Goal: Information Seeking & Learning: Learn about a topic

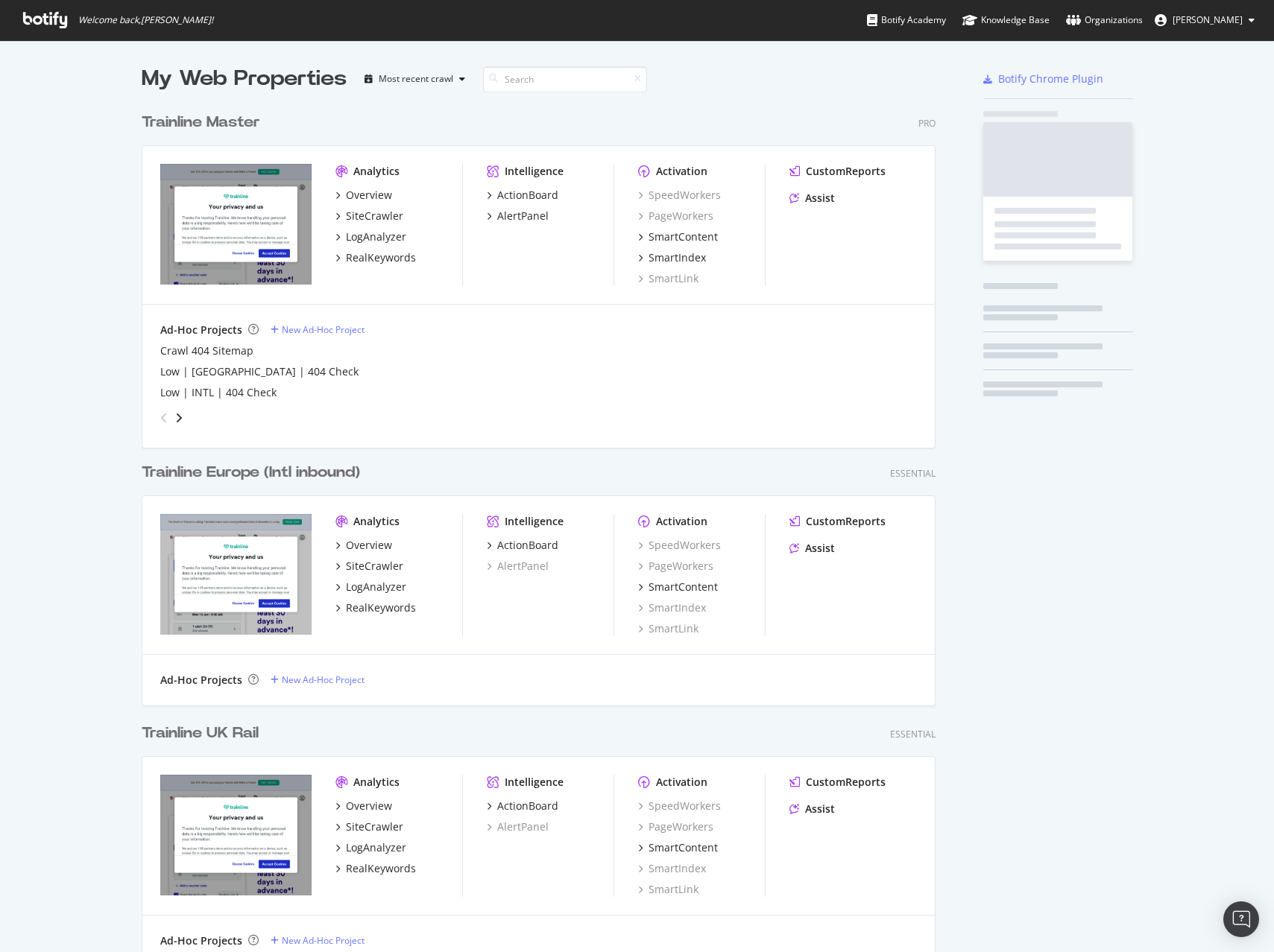
scroll to position [881, 794]
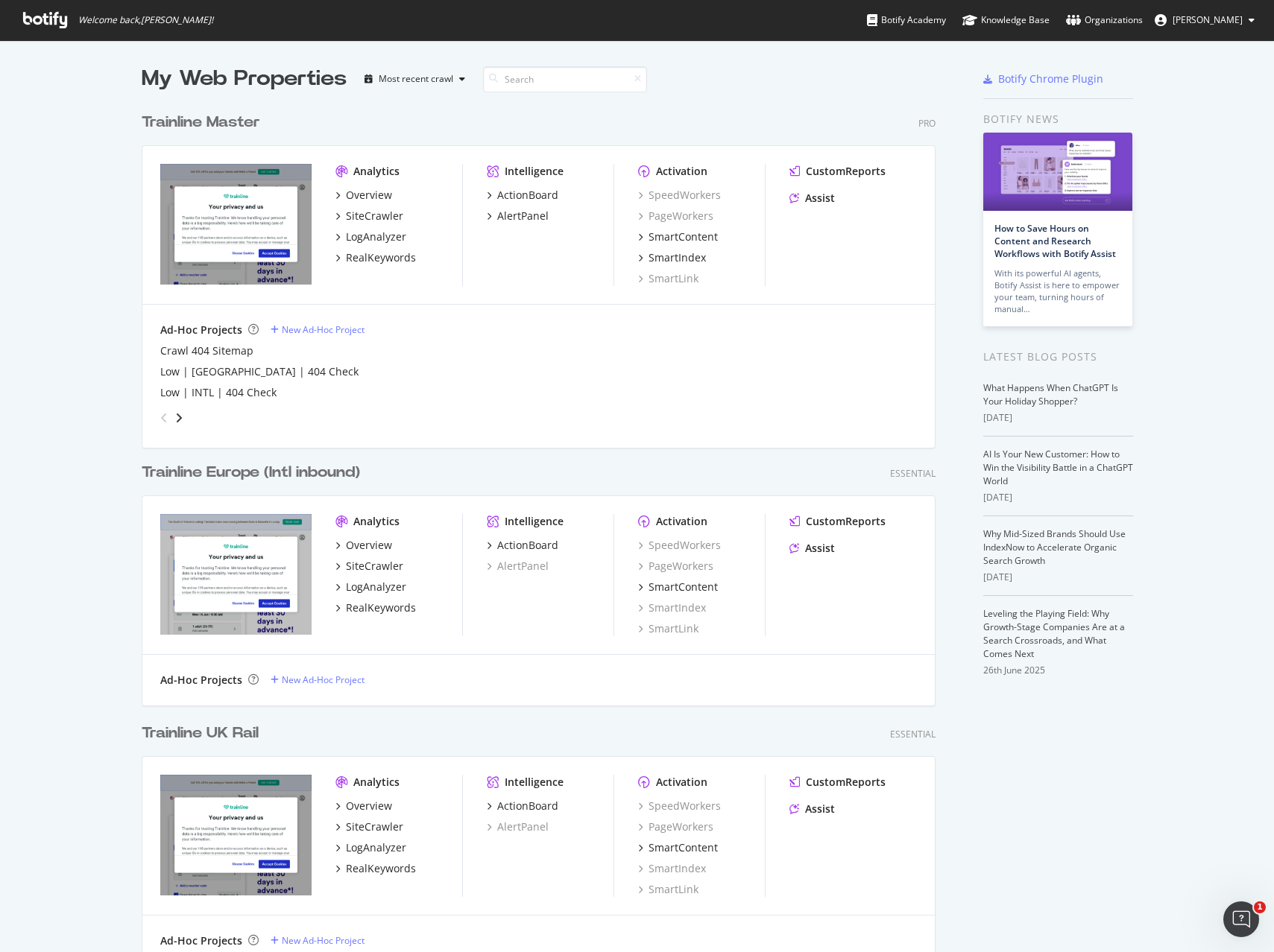
click at [231, 124] on div "Trainline Master" at bounding box center [200, 122] width 118 height 22
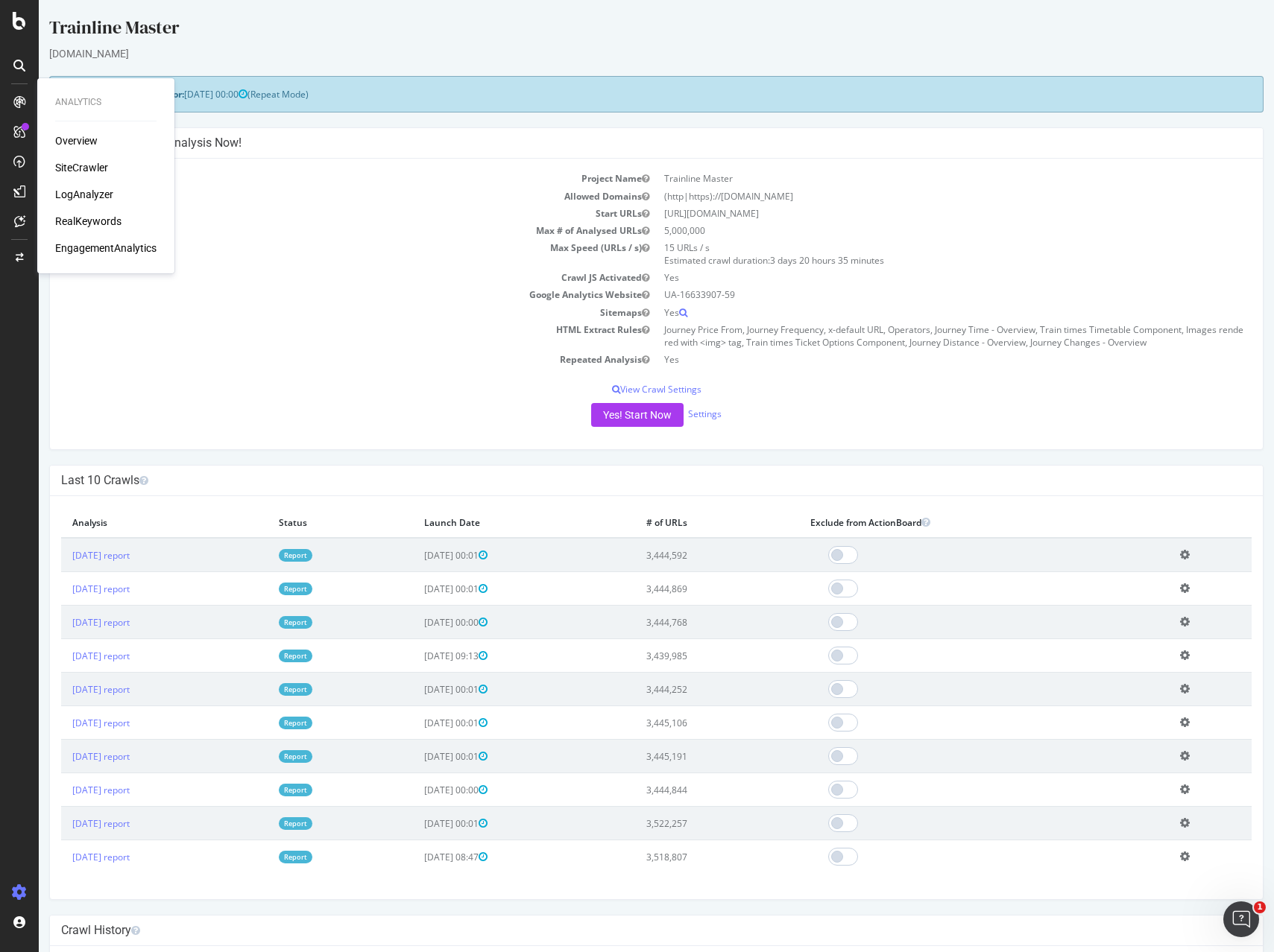
click at [75, 150] on div "Overview SiteCrawler LogAnalyzer RealKeywords EngagementAnalytics" at bounding box center [105, 194] width 102 height 122
click at [93, 222] on div "RealKeywords" at bounding box center [88, 221] width 66 height 15
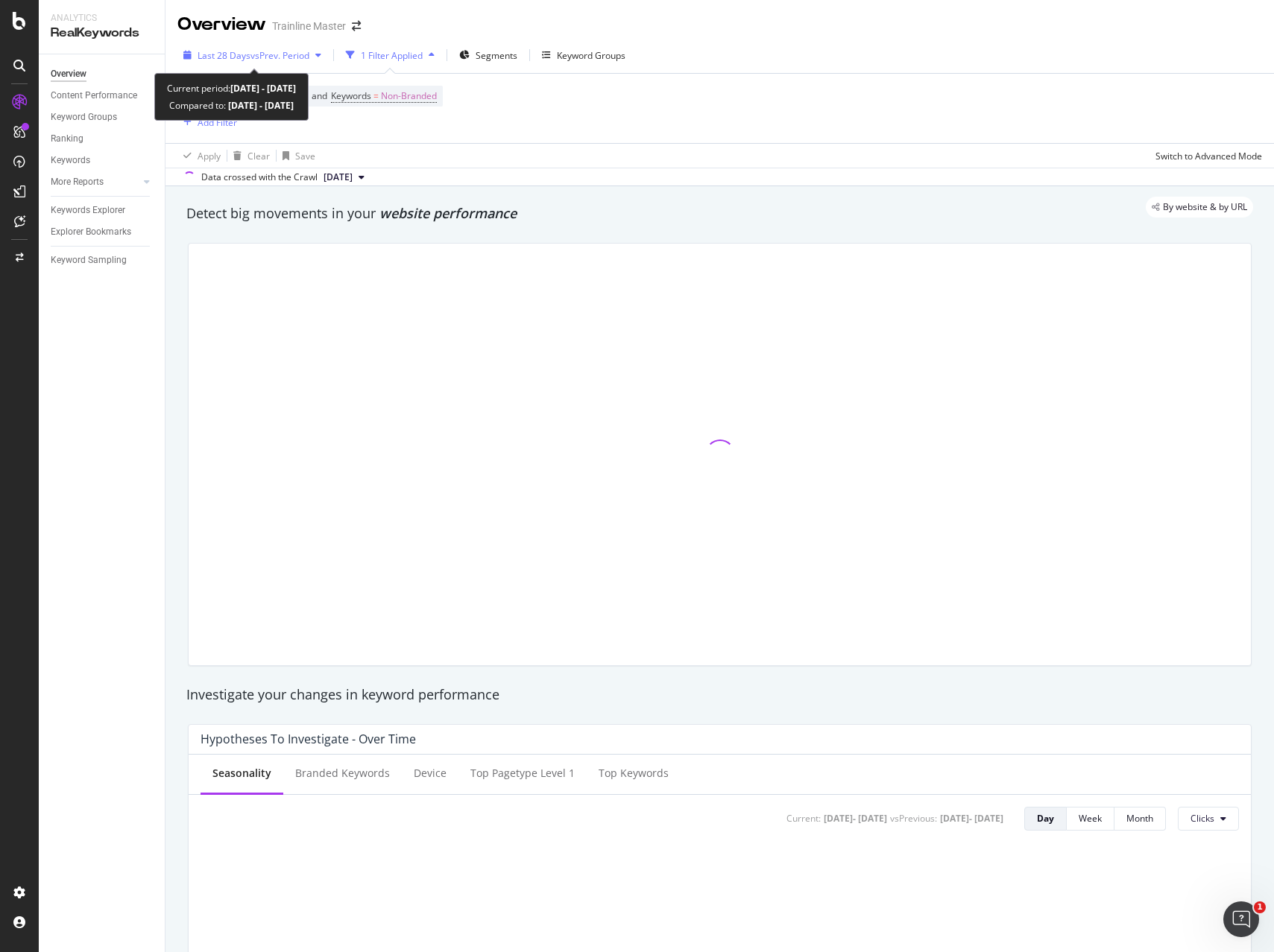
click at [273, 50] on span "vs Prev. Period" at bounding box center [280, 55] width 59 height 13
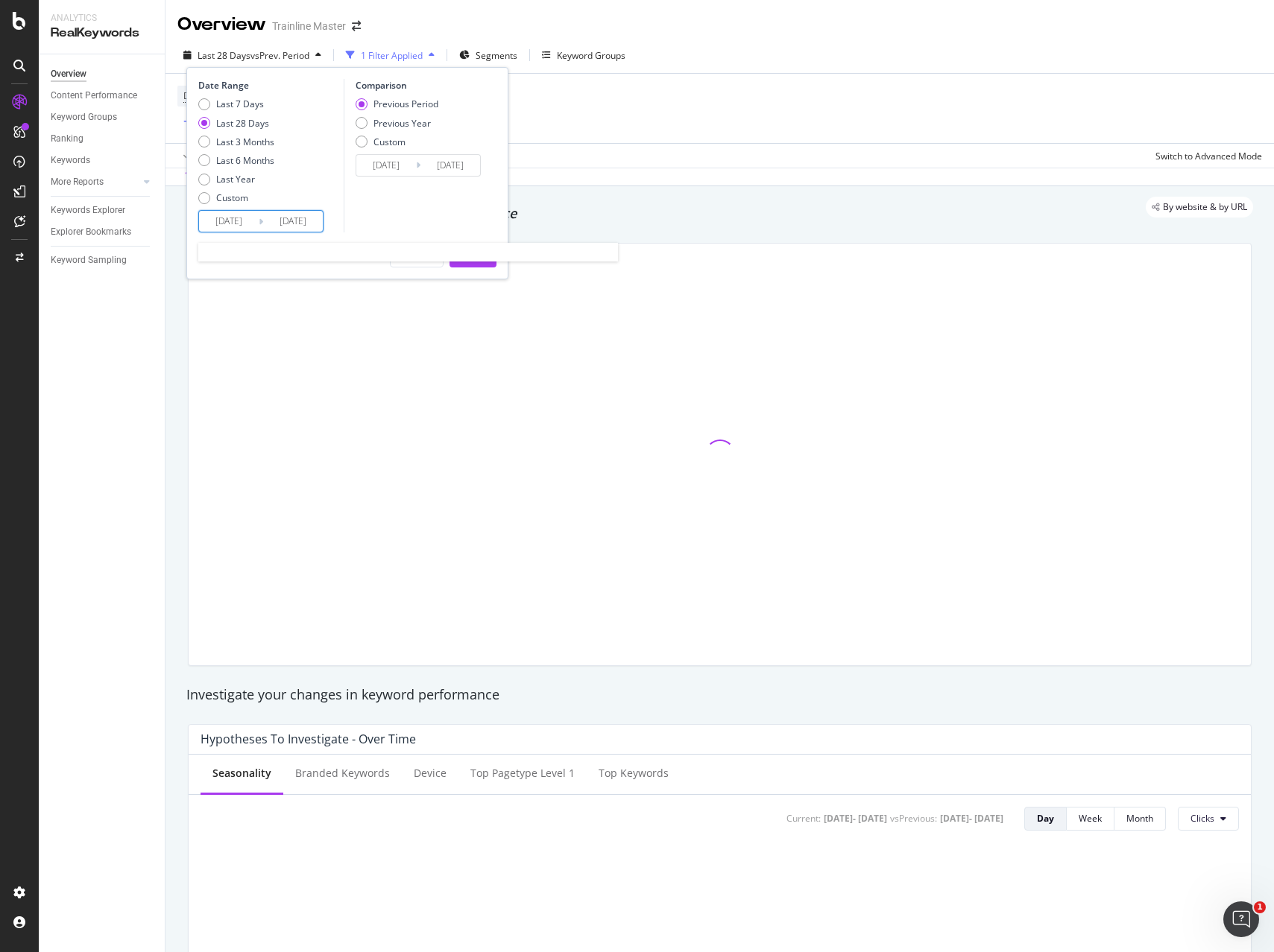
click at [287, 227] on input "[DATE]" at bounding box center [292, 221] width 59 height 21
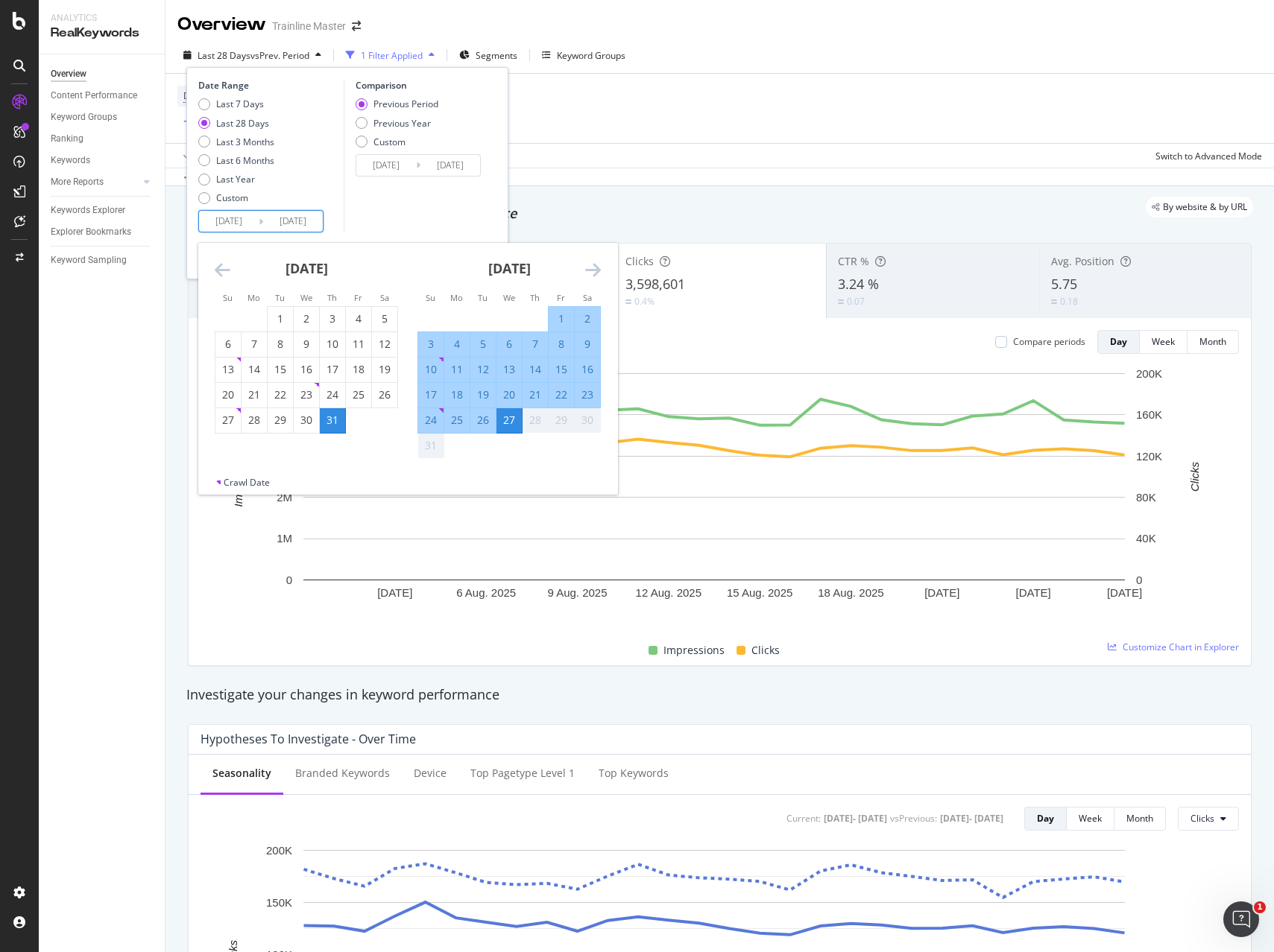
click at [673, 211] on div "By website & by URL" at bounding box center [712, 207] width 1081 height 21
